Goal: Task Accomplishment & Management: Use online tool/utility

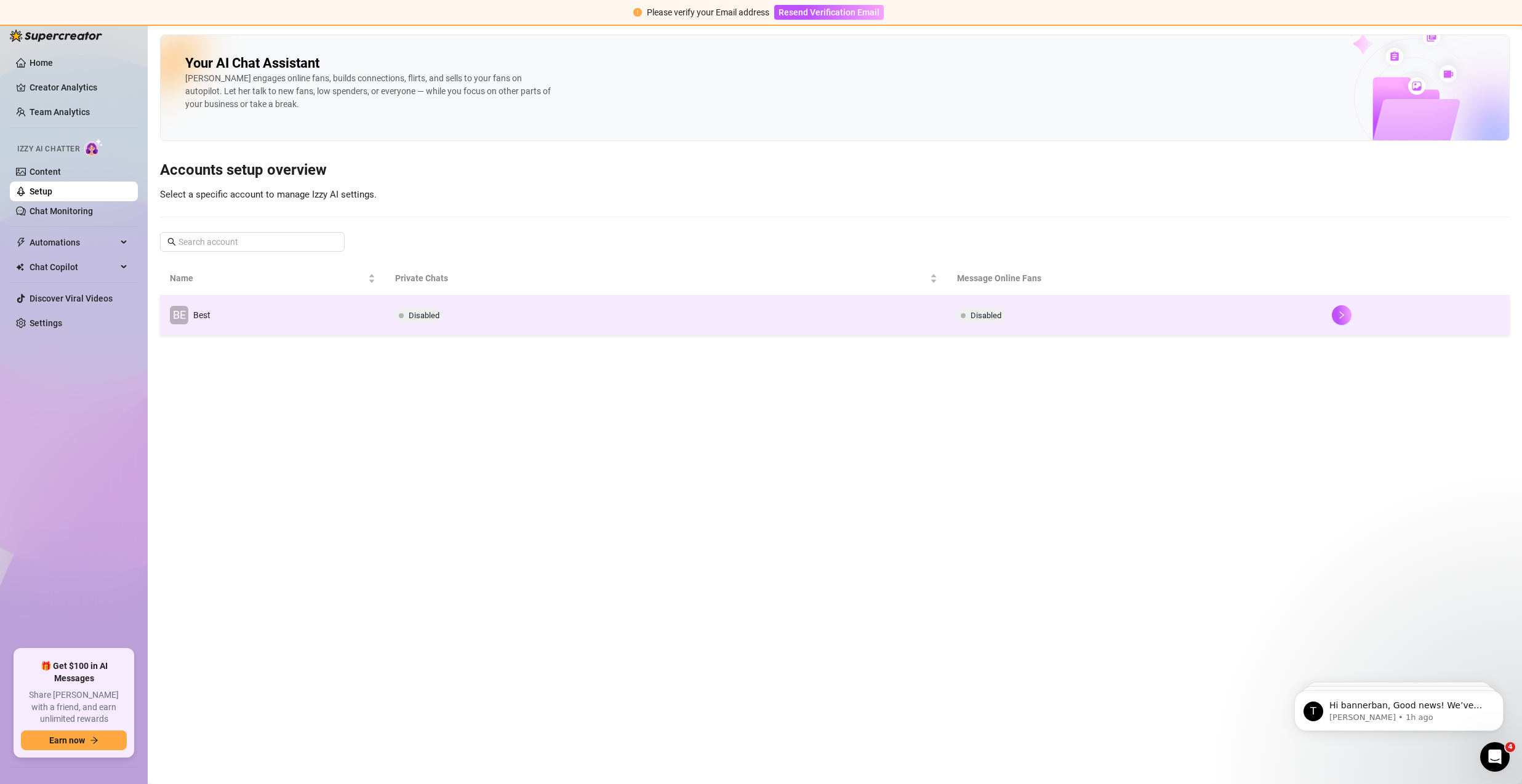
click at [279, 328] on td "BE Best" at bounding box center [272, 315] width 225 height 40
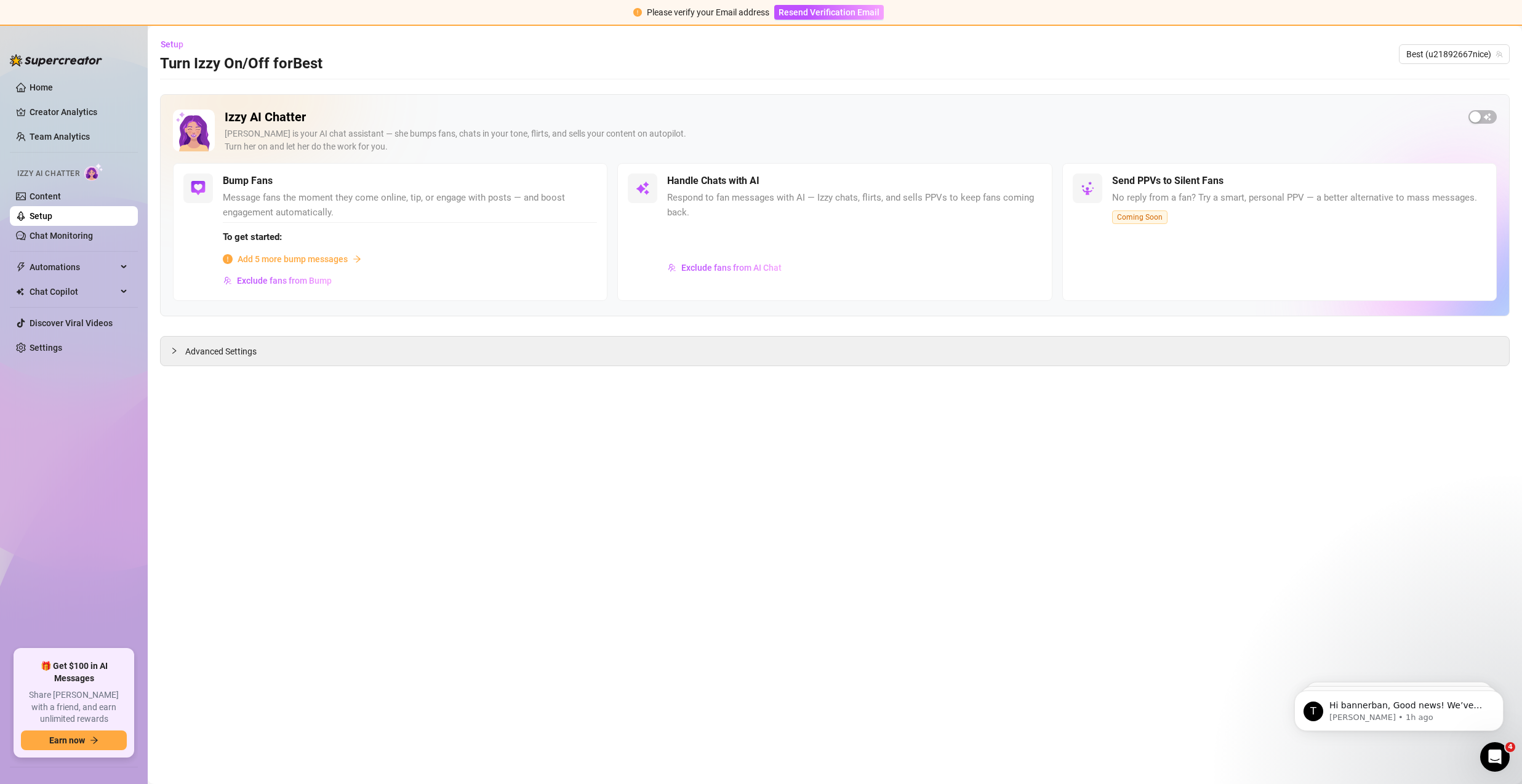
click at [44, 217] on link "Setup" at bounding box center [41, 216] width 23 height 10
